Goal: Book appointment/travel/reservation

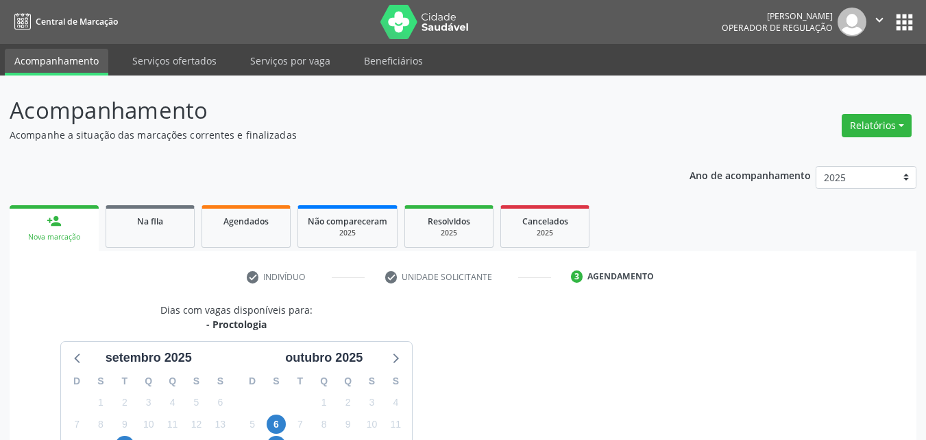
scroll to position [557, 0]
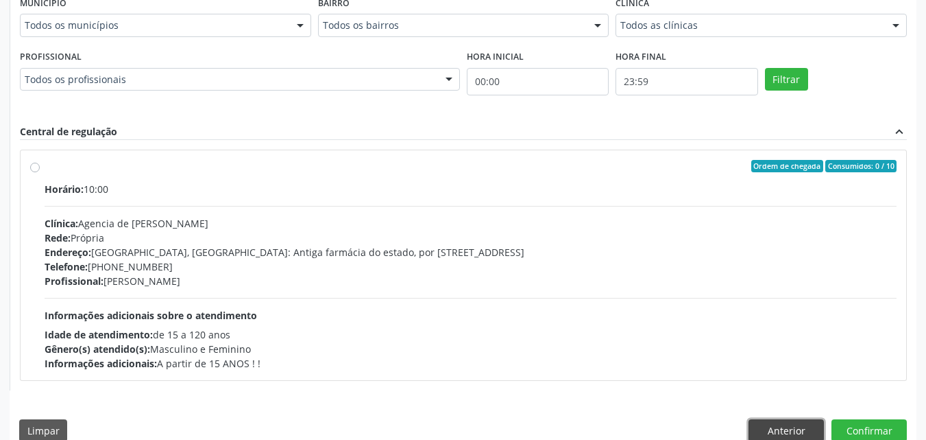
click at [765, 425] on button "Anterior" at bounding box center [786, 430] width 75 height 23
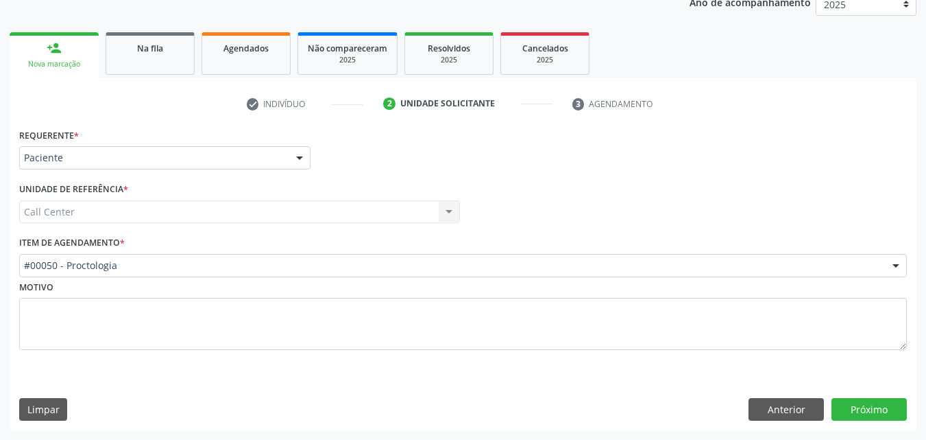
scroll to position [173, 0]
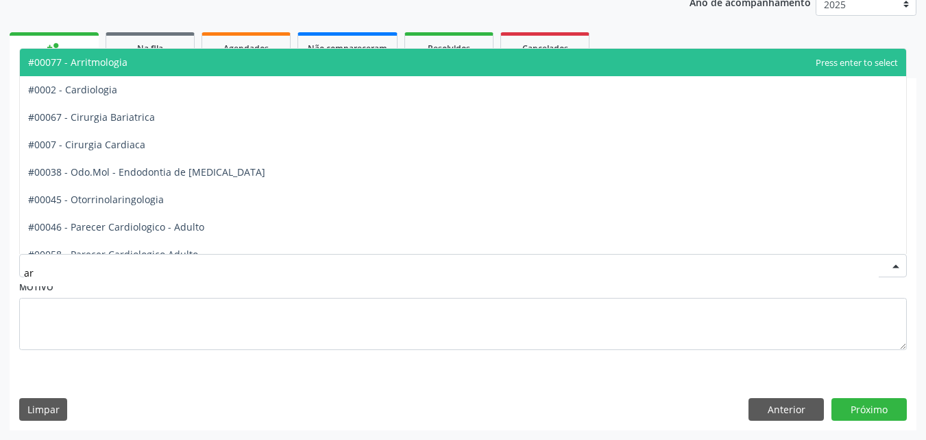
type input "arr"
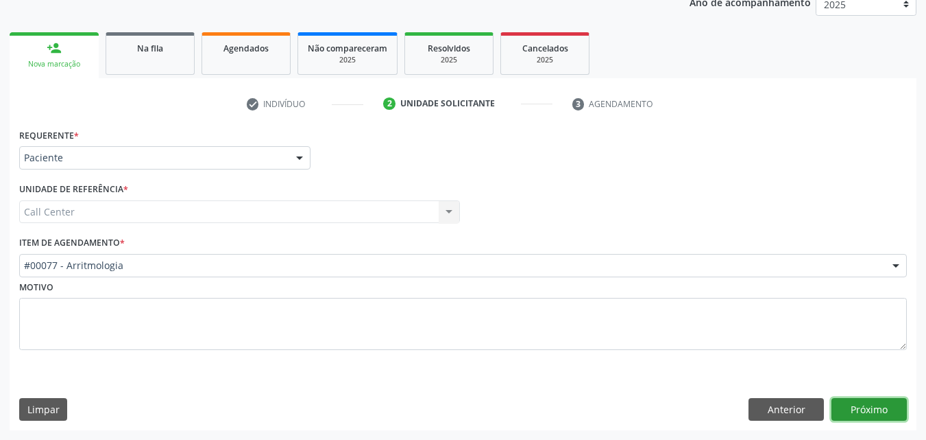
click at [875, 416] on button "Próximo" at bounding box center [869, 409] width 75 height 23
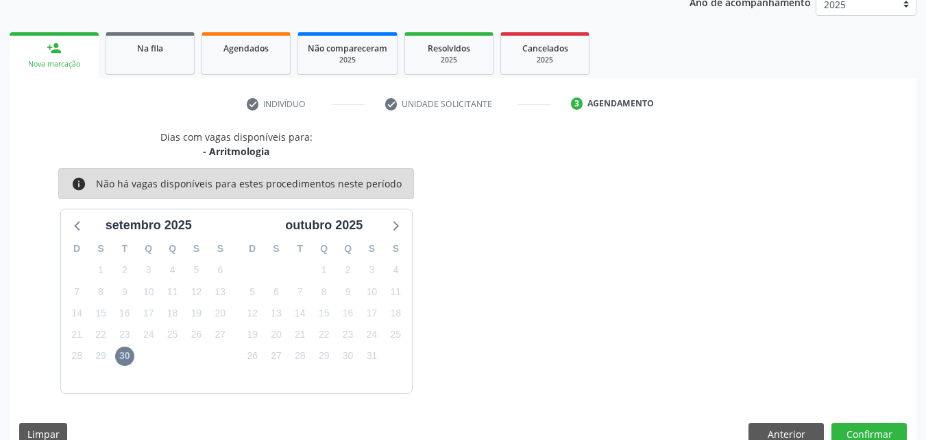
click at [133, 348] on div "30" at bounding box center [124, 355] width 19 height 21
drag, startPoint x: 119, startPoint y: 365, endPoint x: 124, endPoint y: 360, distance: 7.3
click at [124, 360] on div "30" at bounding box center [124, 355] width 19 height 21
click at [124, 360] on span "30" at bounding box center [124, 355] width 19 height 19
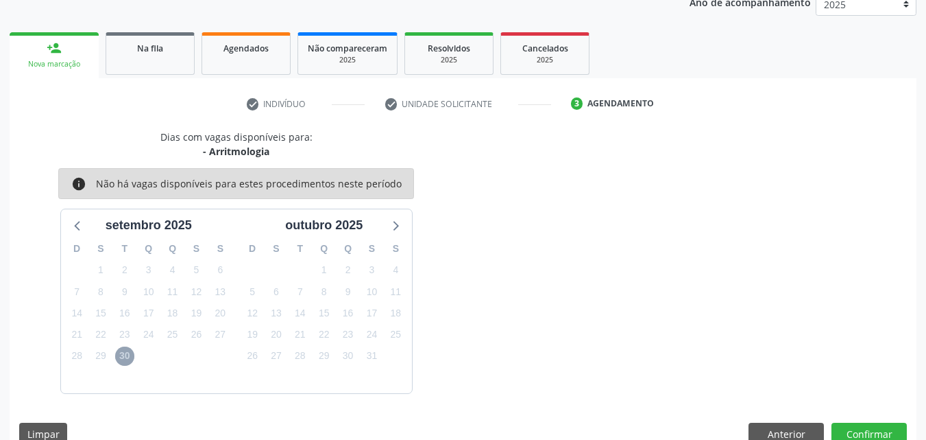
click at [124, 360] on span "30" at bounding box center [124, 355] width 19 height 19
